Goal: Navigation & Orientation: Find specific page/section

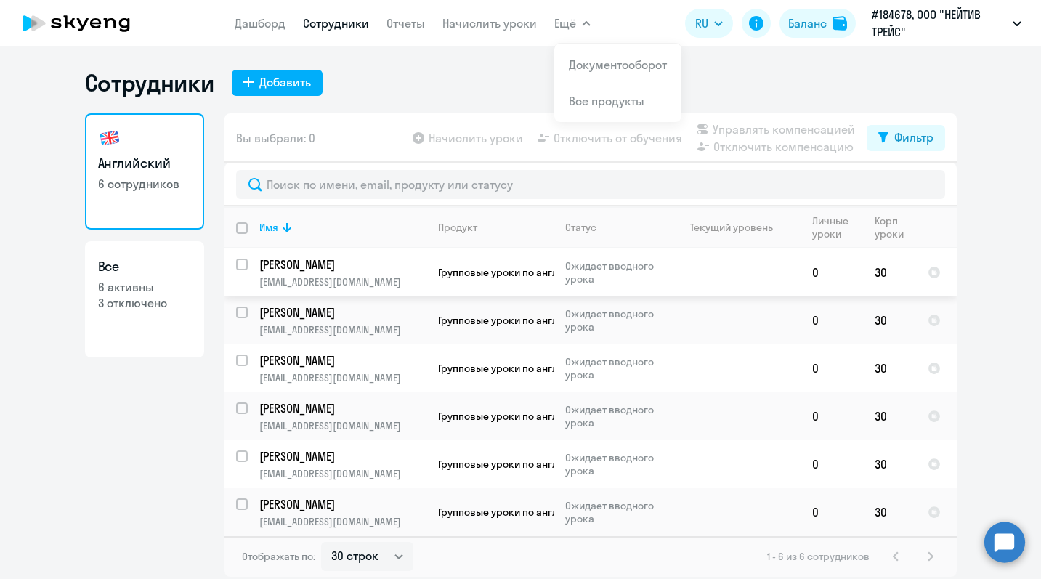
select select "30"
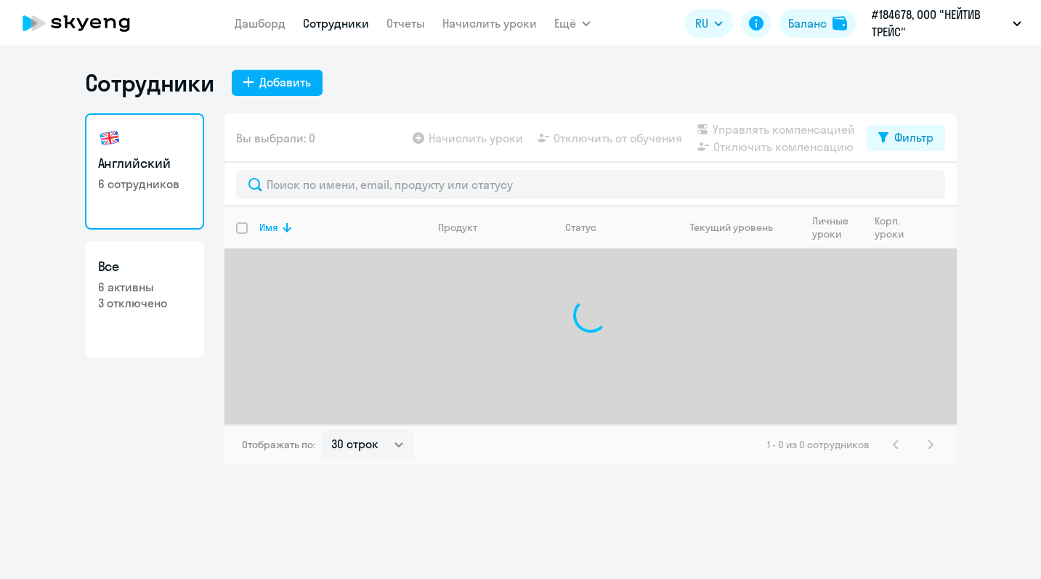
select select "30"
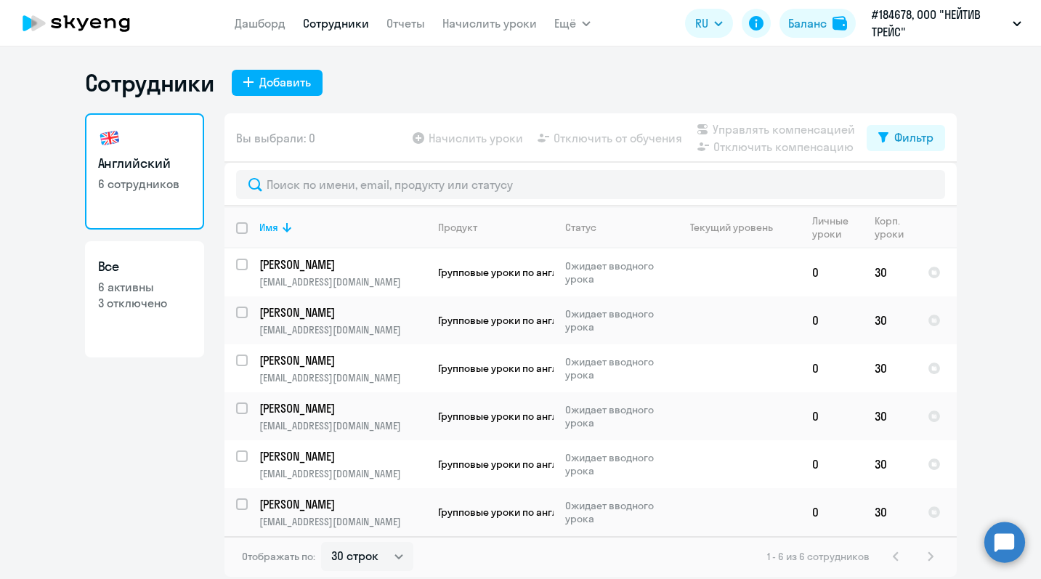
click at [126, 315] on link "Все 6 активны 3 отключено" at bounding box center [144, 299] width 119 height 116
select select "30"
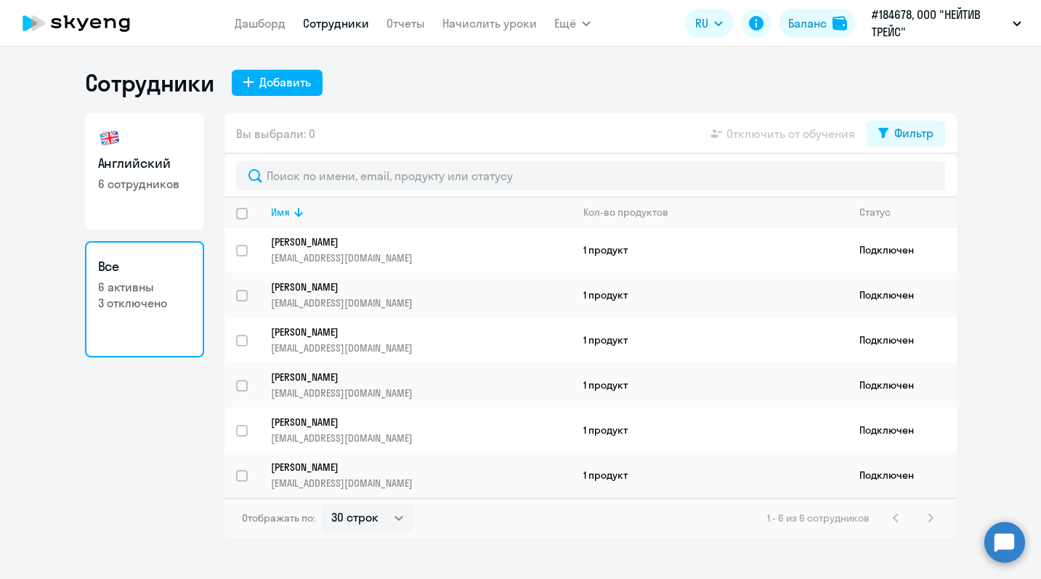
click at [150, 198] on link "Английский 6 сотрудников" at bounding box center [144, 171] width 119 height 116
select select "30"
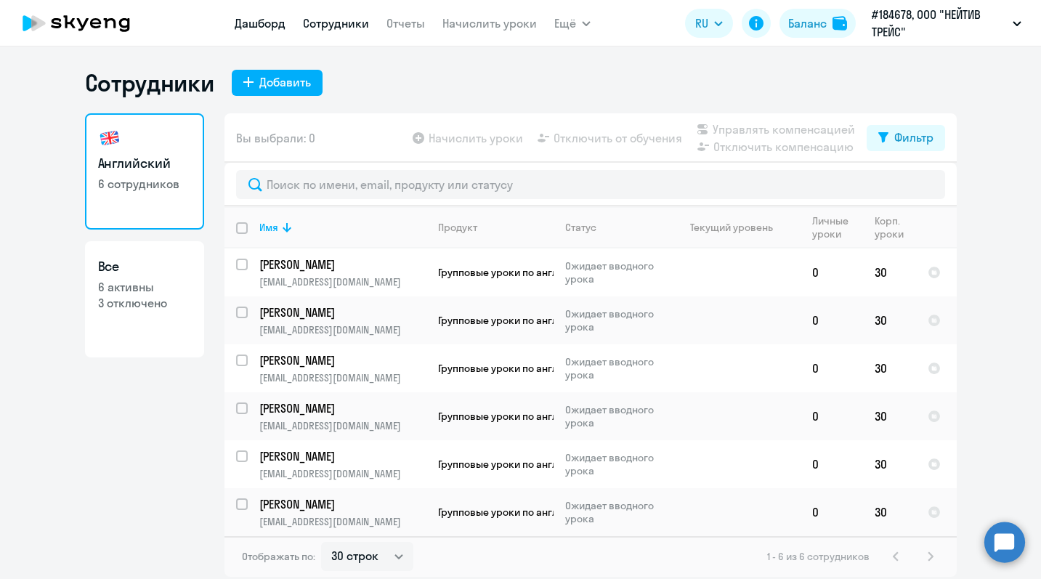
click at [273, 21] on link "Дашборд" at bounding box center [260, 23] width 51 height 15
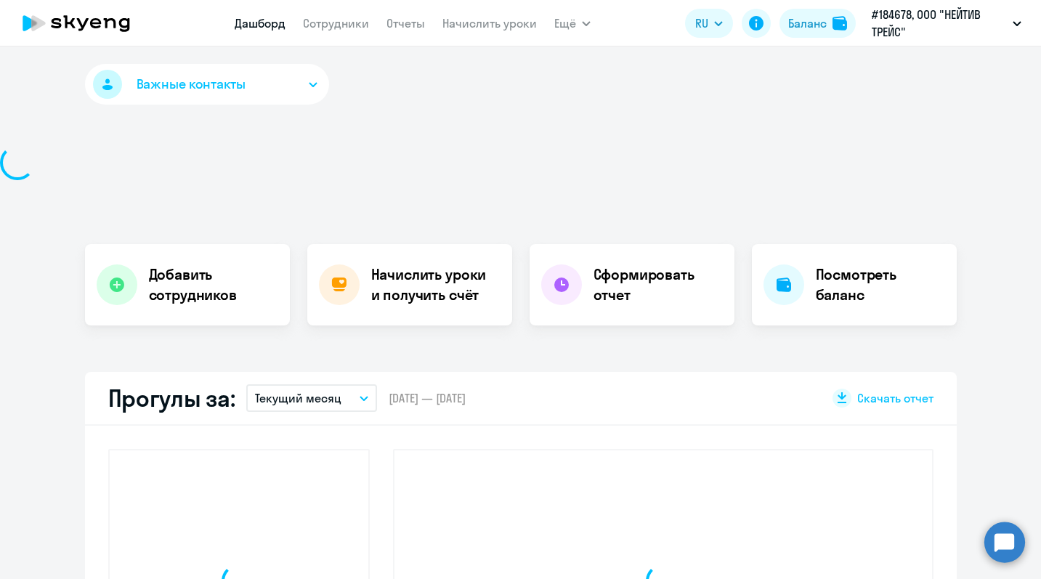
select select "30"
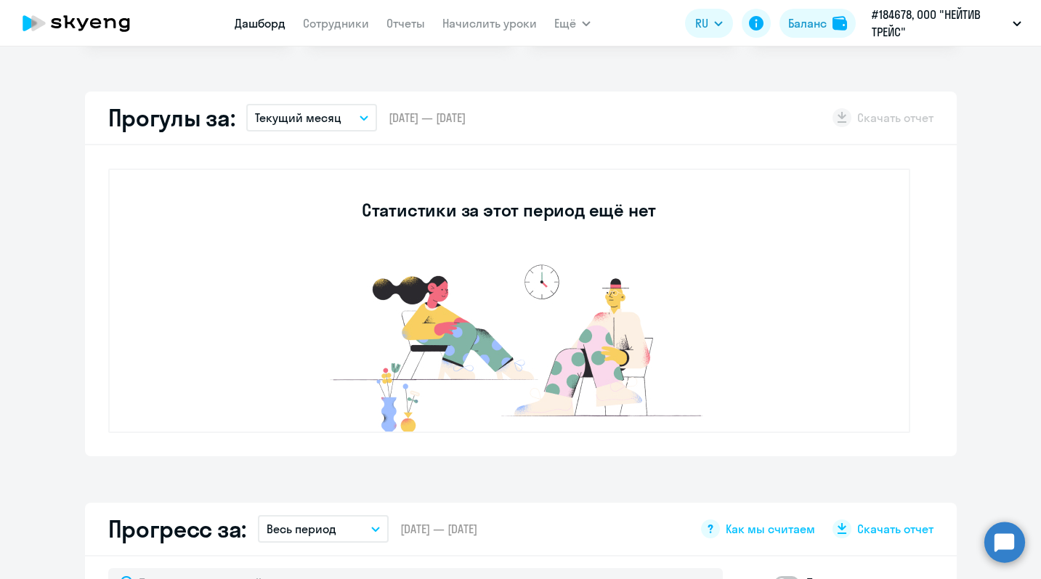
scroll to position [398, 0]
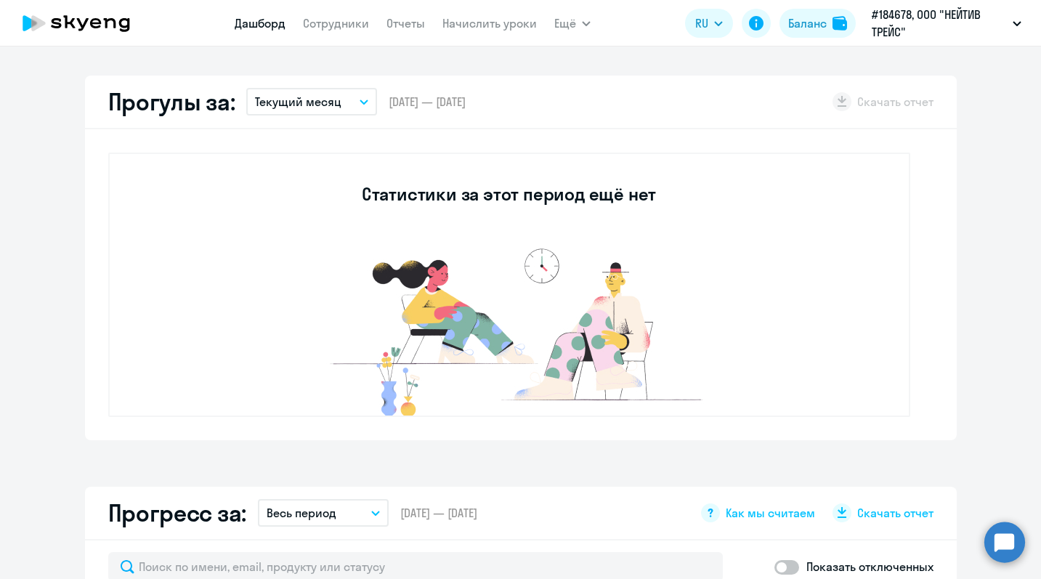
click at [339, 15] on app-menu-item-link "Сотрудники" at bounding box center [336, 24] width 66 height 18
click at [329, 28] on link "Сотрудники" at bounding box center [336, 23] width 66 height 15
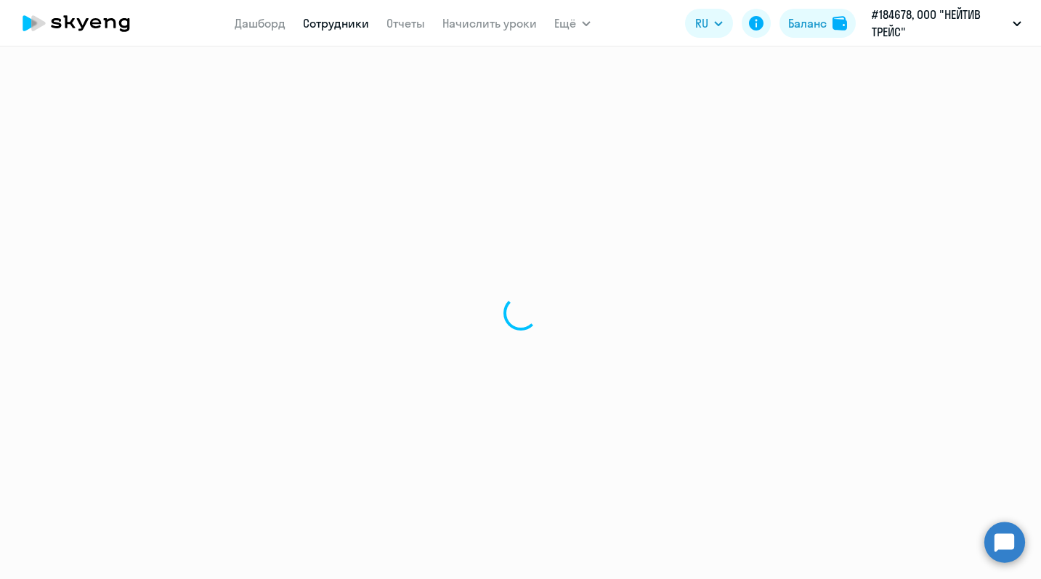
select select "30"
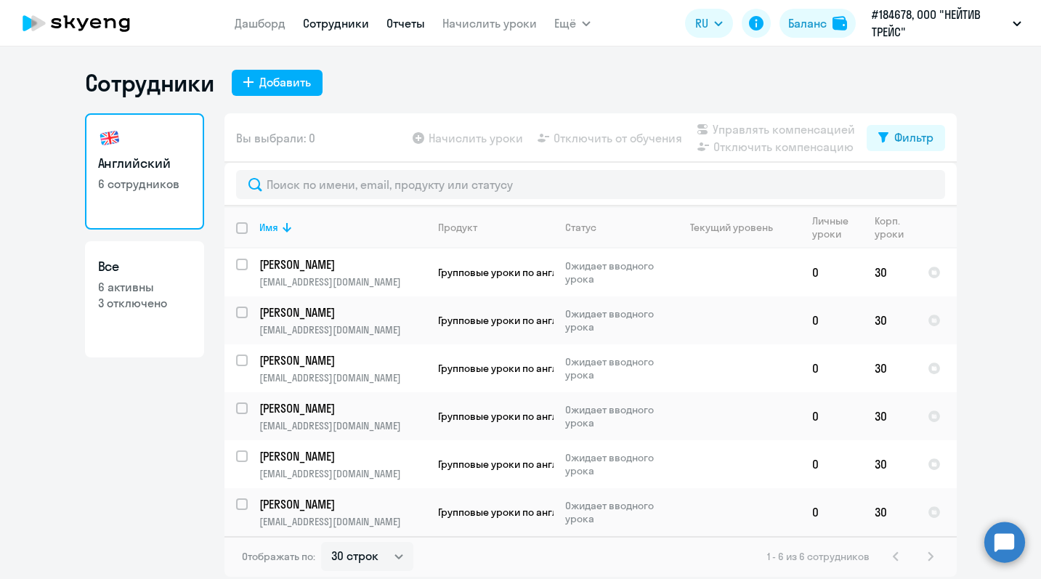
click at [421, 29] on link "Отчеты" at bounding box center [406, 23] width 39 height 15
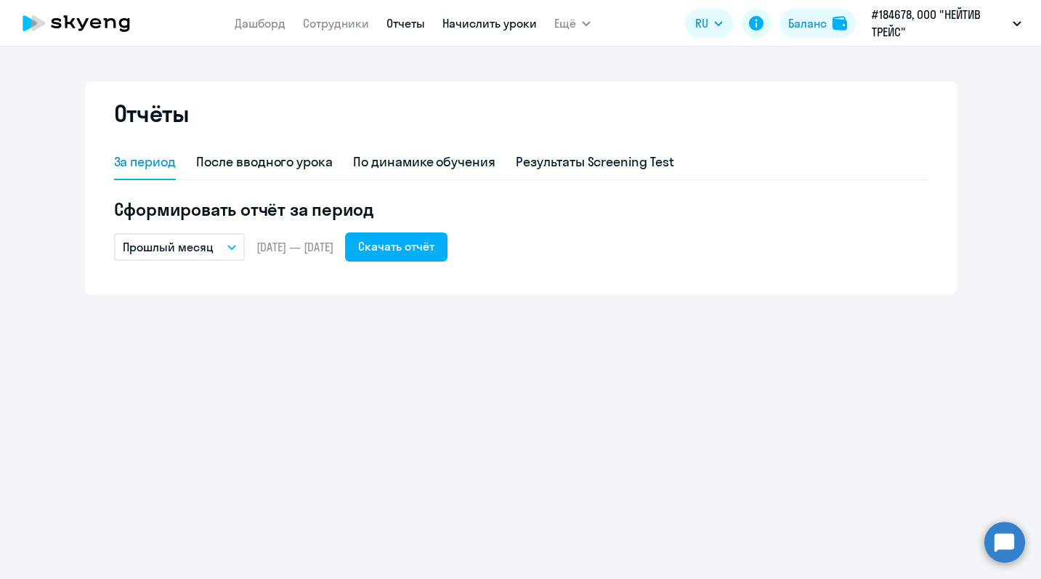
click at [469, 28] on link "Начислить уроки" at bounding box center [489, 23] width 94 height 15
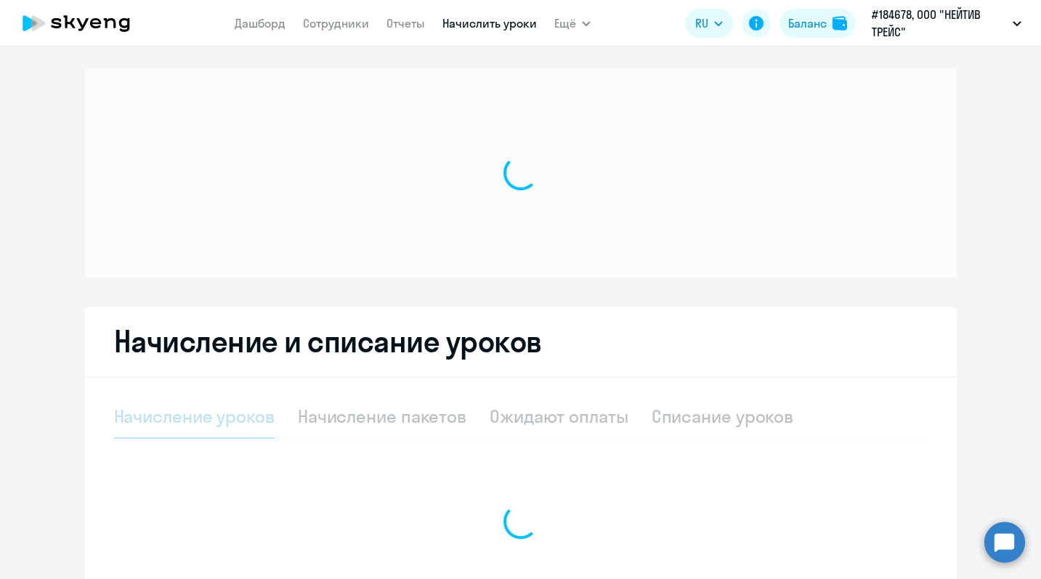
select select "10"
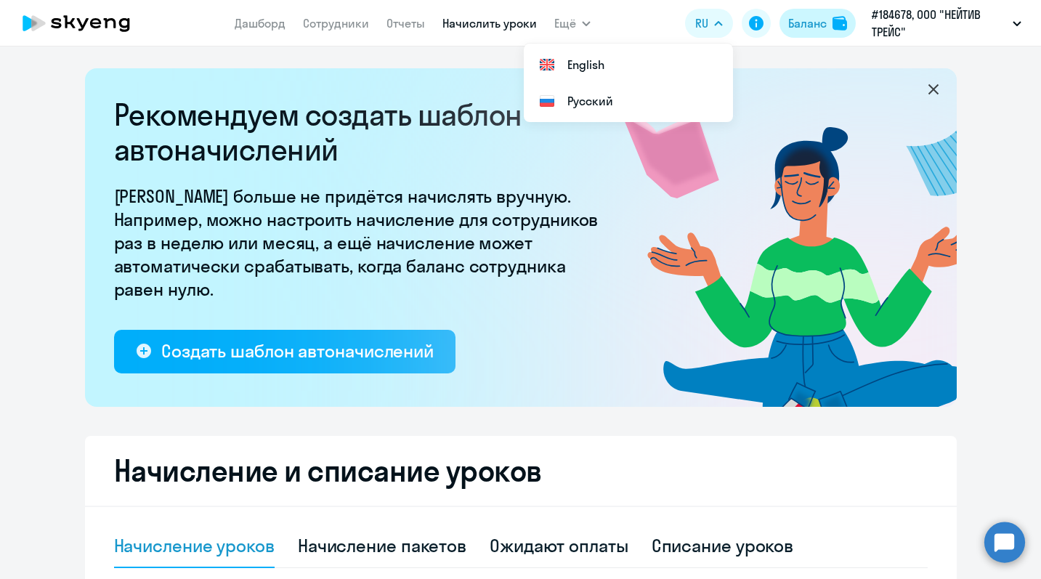
click at [816, 28] on div "Баланс" at bounding box center [807, 23] width 39 height 17
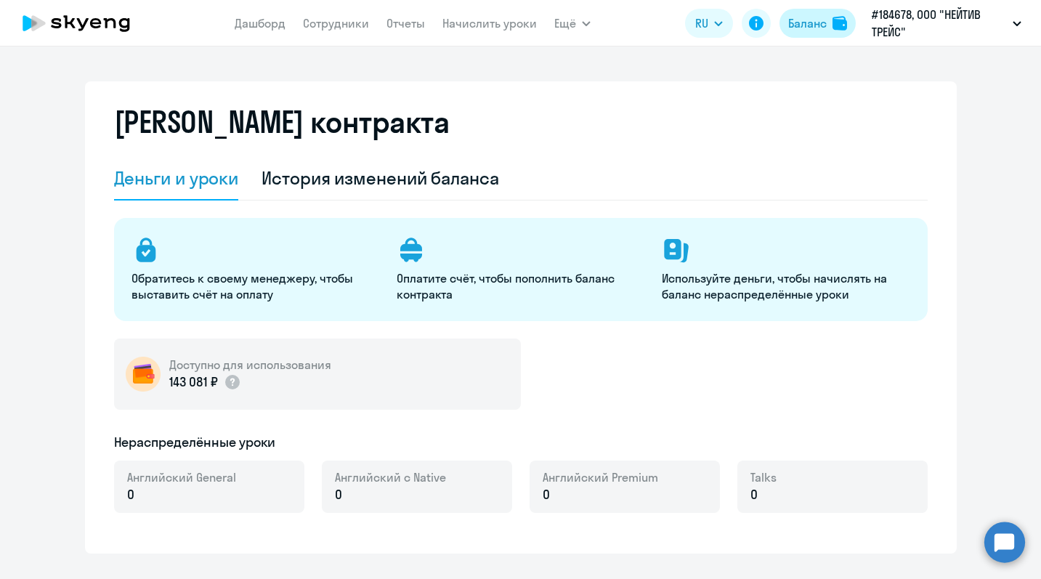
select select "english_adult_not_native_speaker"
